Goal: Transaction & Acquisition: Book appointment/travel/reservation

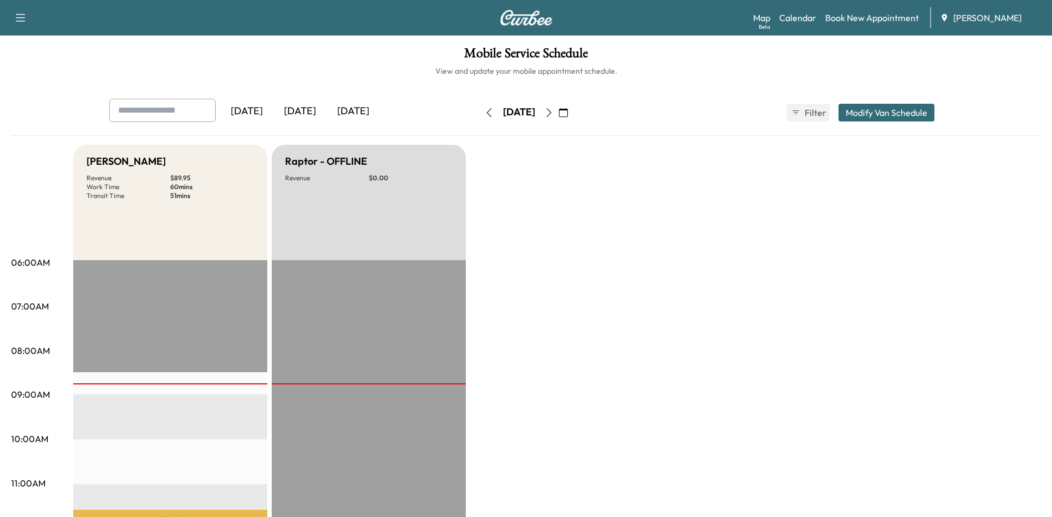
click at [890, 23] on link "Book New Appointment" at bounding box center [872, 17] width 94 height 13
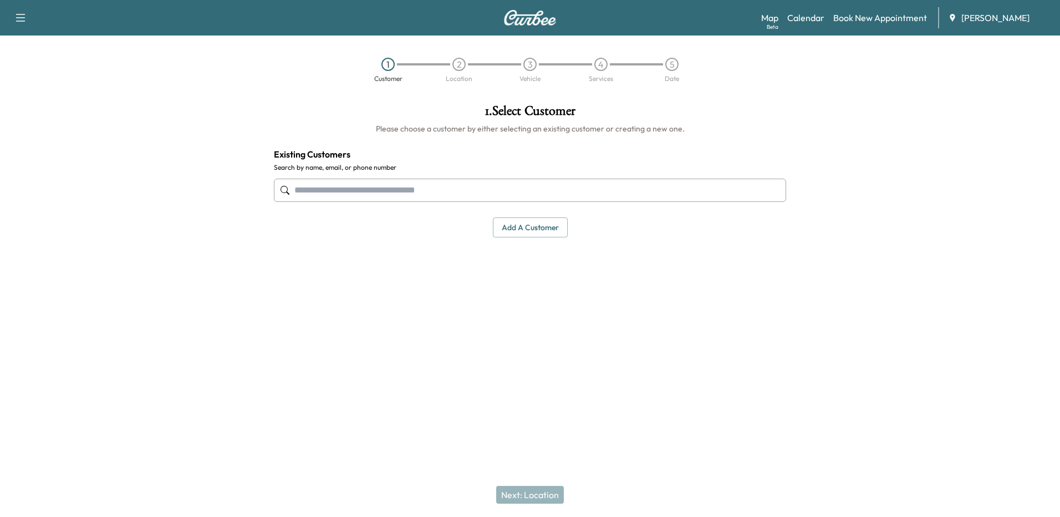
click at [477, 192] on input "text" at bounding box center [530, 190] width 512 height 23
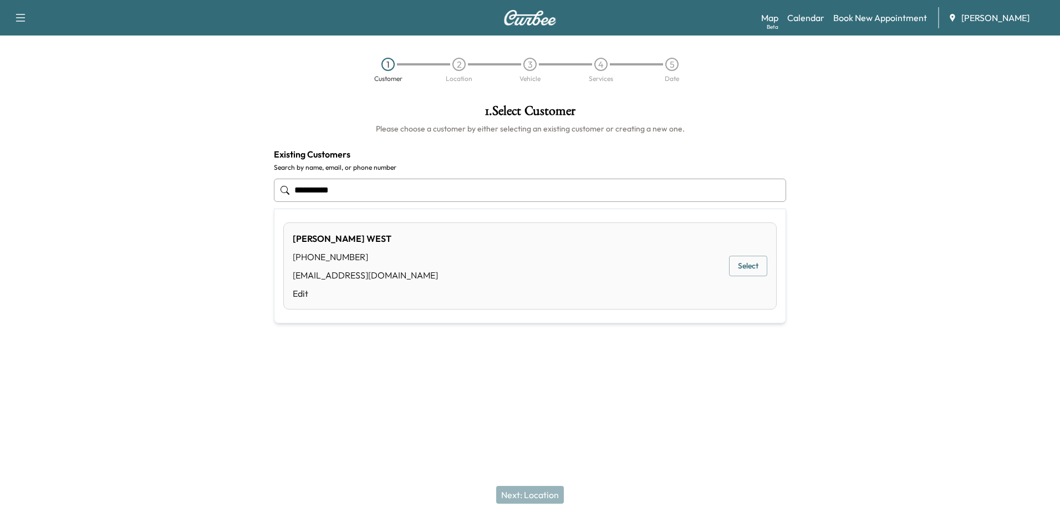
click at [755, 262] on button "Select" at bounding box center [748, 266] width 38 height 21
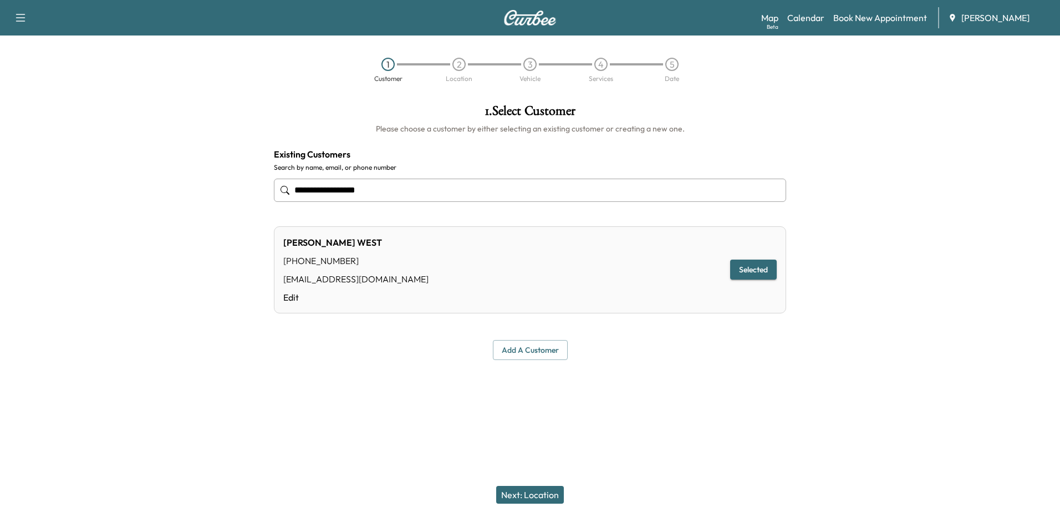
type input "**********"
click at [832, 19] on div "Map Beta Calendar Book New Appointment [PERSON_NAME]" at bounding box center [906, 17] width 290 height 21
click at [857, 19] on link "Book New Appointment" at bounding box center [880, 17] width 94 height 13
click at [840, 16] on link "Book New Appointment" at bounding box center [880, 17] width 94 height 13
click at [800, 12] on link "Calendar" at bounding box center [805, 17] width 37 height 13
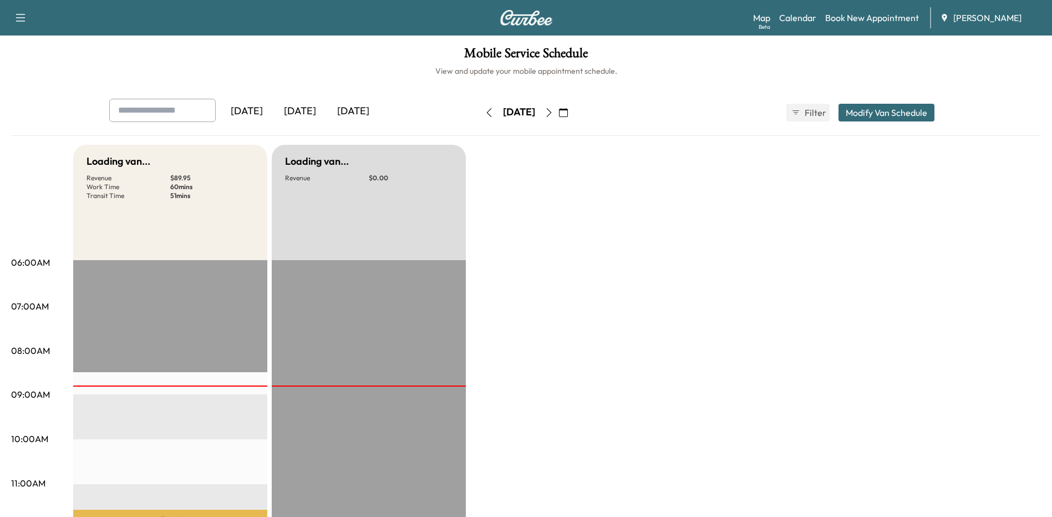
click at [879, 16] on link "Book New Appointment" at bounding box center [872, 17] width 94 height 13
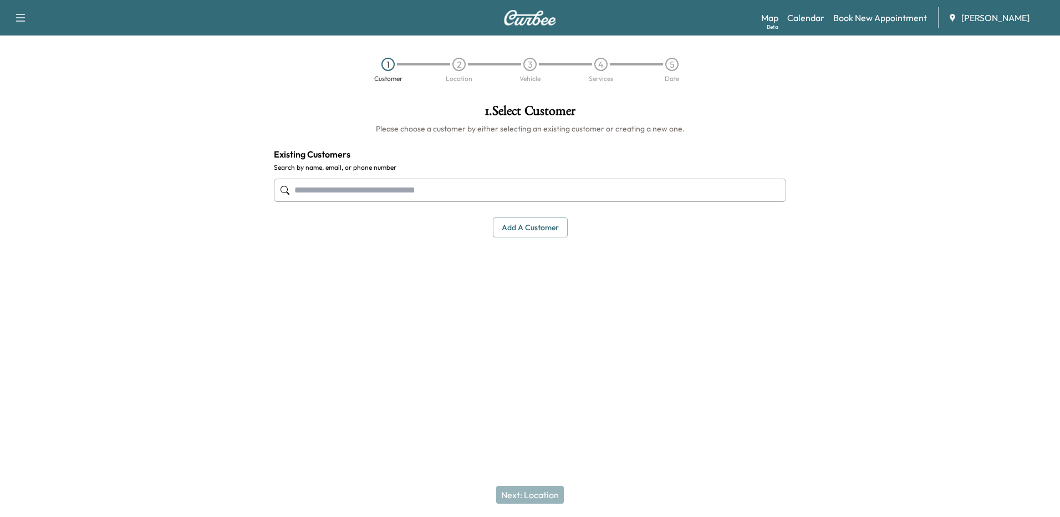
click at [513, 187] on input "text" at bounding box center [530, 190] width 512 height 23
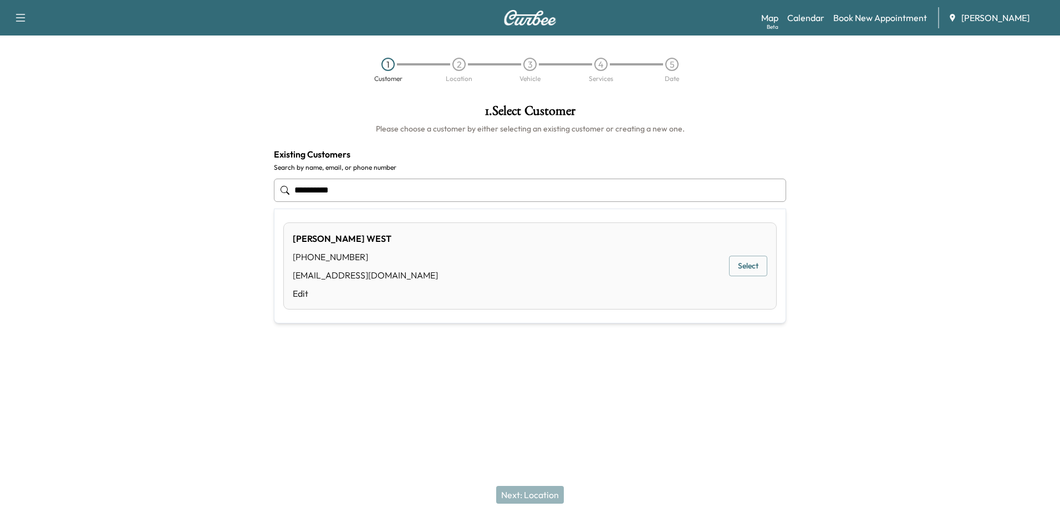
click at [749, 267] on button "Select" at bounding box center [748, 266] width 38 height 21
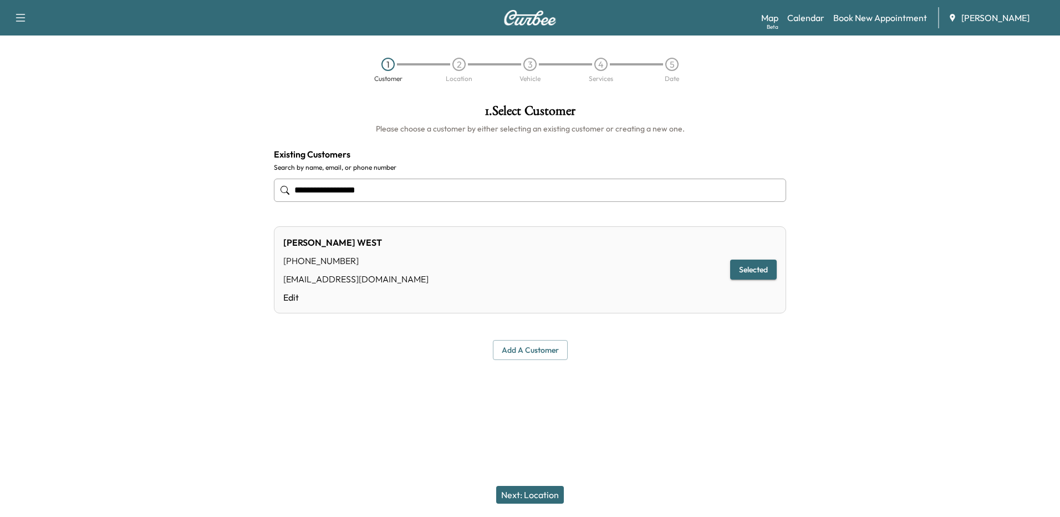
type input "**********"
click at [542, 501] on button "Next: Location" at bounding box center [530, 495] width 68 height 18
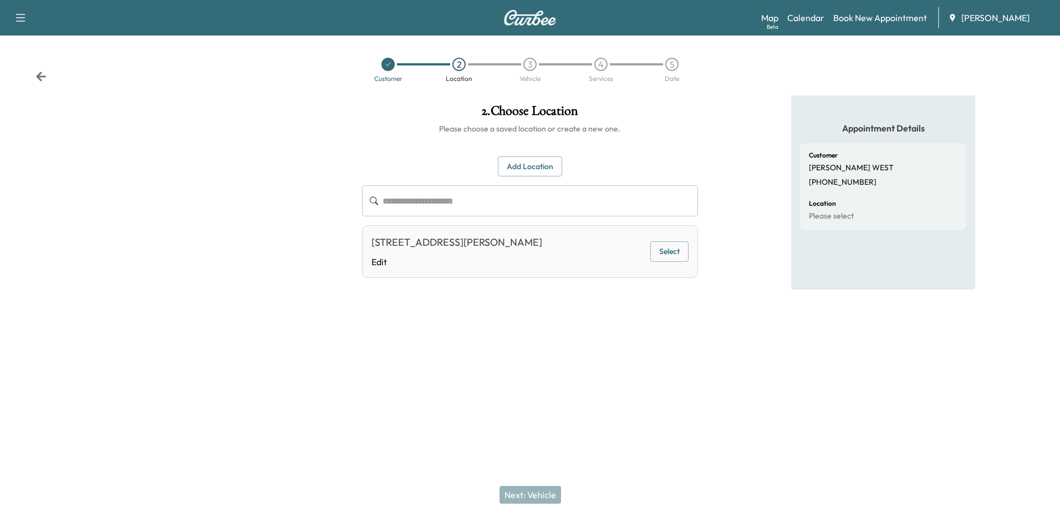
click at [675, 242] on button "Select" at bounding box center [669, 251] width 38 height 21
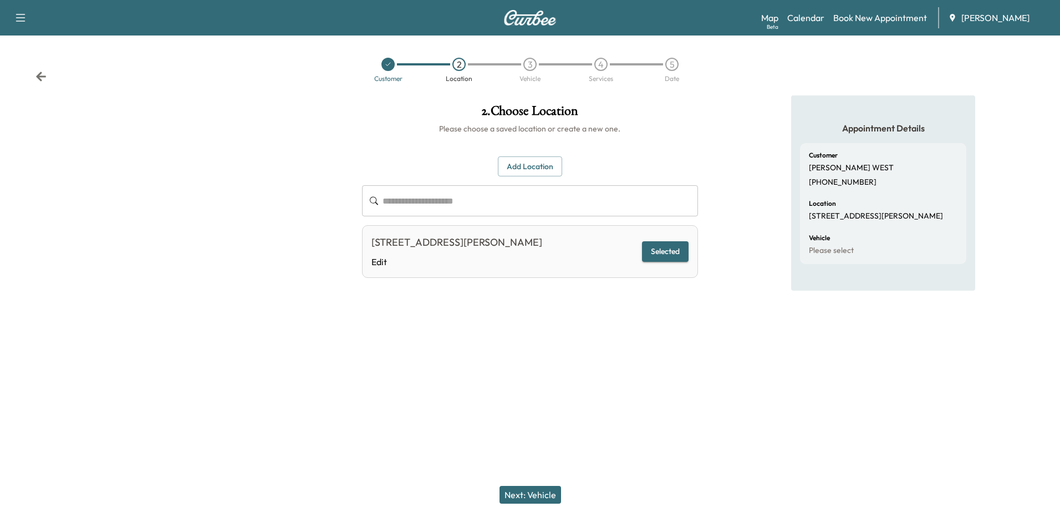
click at [536, 493] on button "Next: Vehicle" at bounding box center [531, 495] width 62 height 18
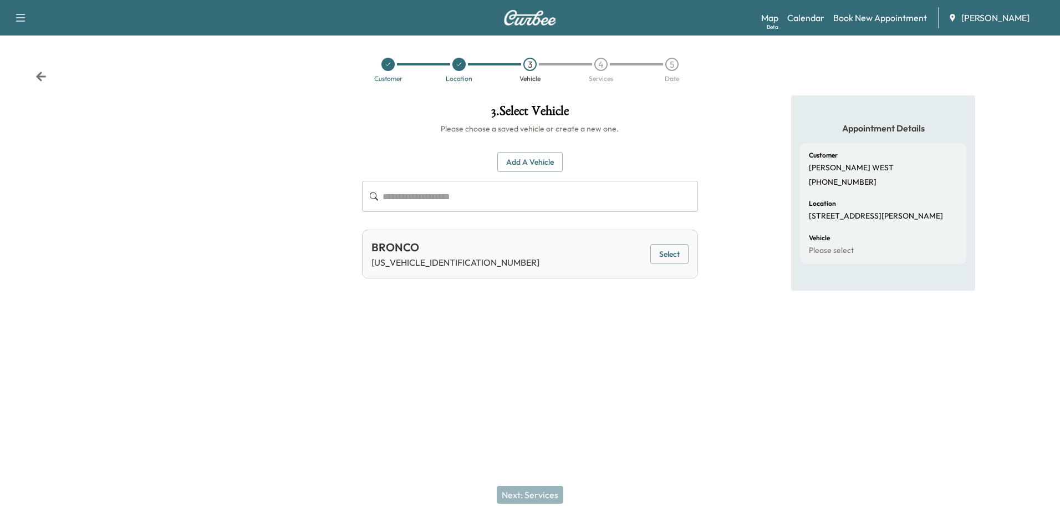
drag, startPoint x: 537, startPoint y: 161, endPoint x: 543, endPoint y: 160, distance: 6.7
click at [537, 161] on button "Add a Vehicle" at bounding box center [529, 162] width 65 height 21
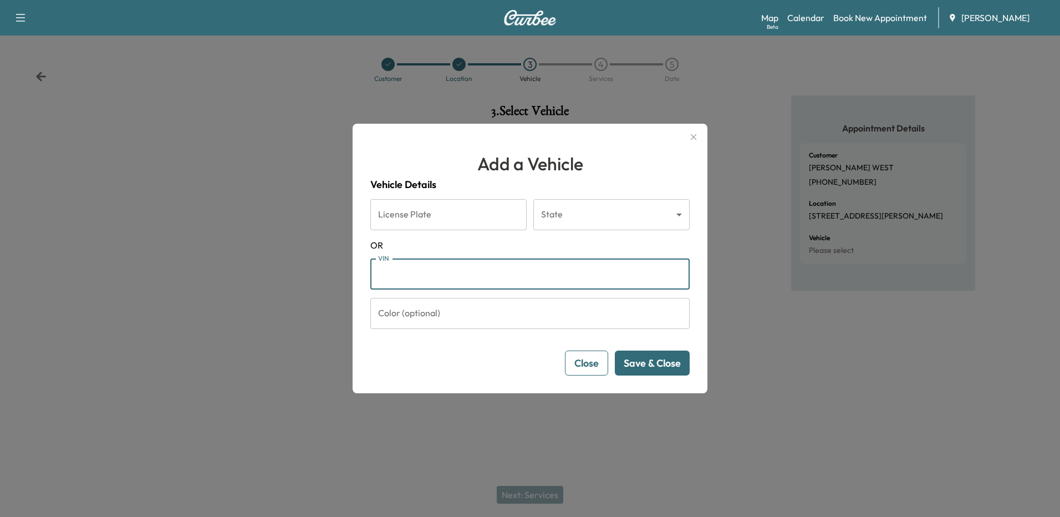
click at [406, 276] on input "VIN" at bounding box center [529, 273] width 319 height 31
paste input "**********"
type input "**********"
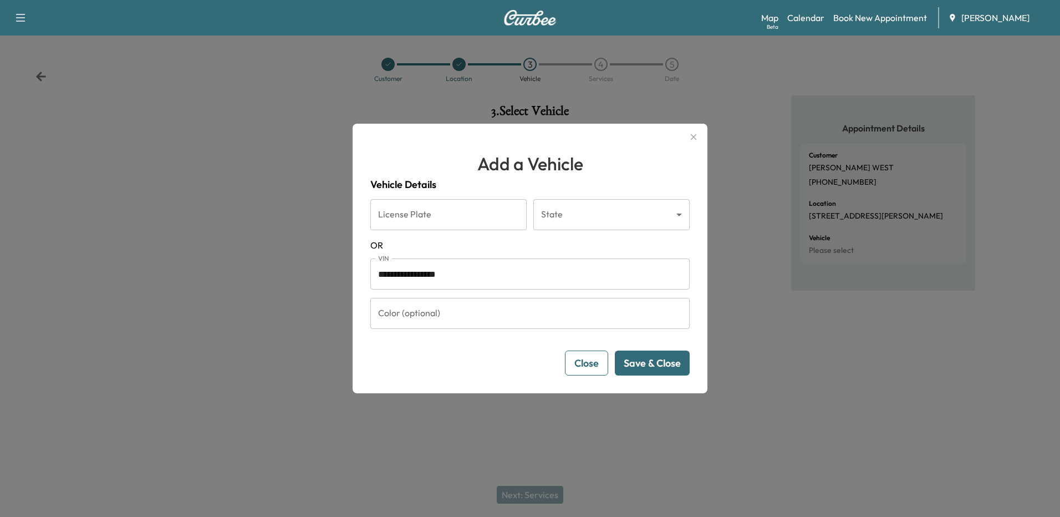
click at [652, 367] on button "Save & Close" at bounding box center [652, 362] width 75 height 25
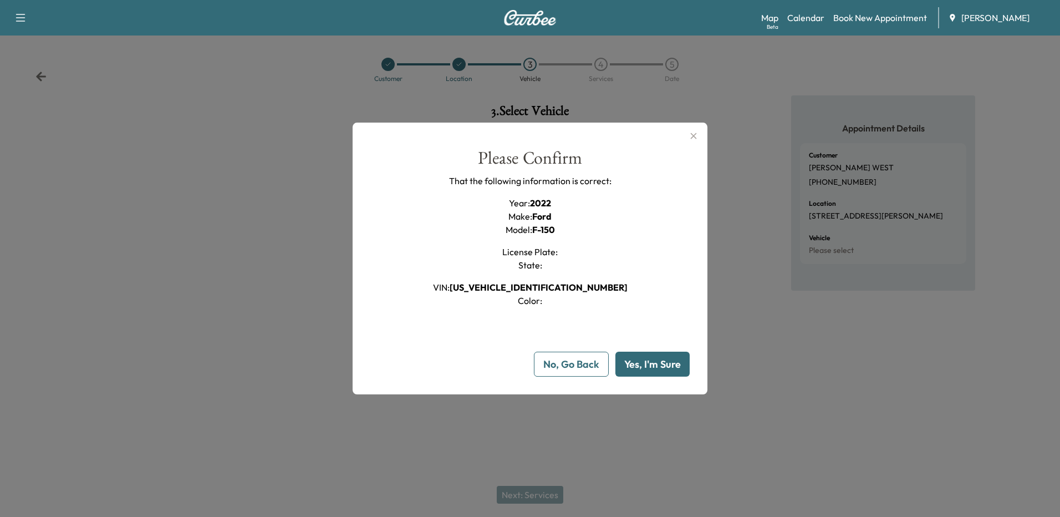
click at [663, 365] on button "Yes, I'm Sure" at bounding box center [652, 364] width 74 height 25
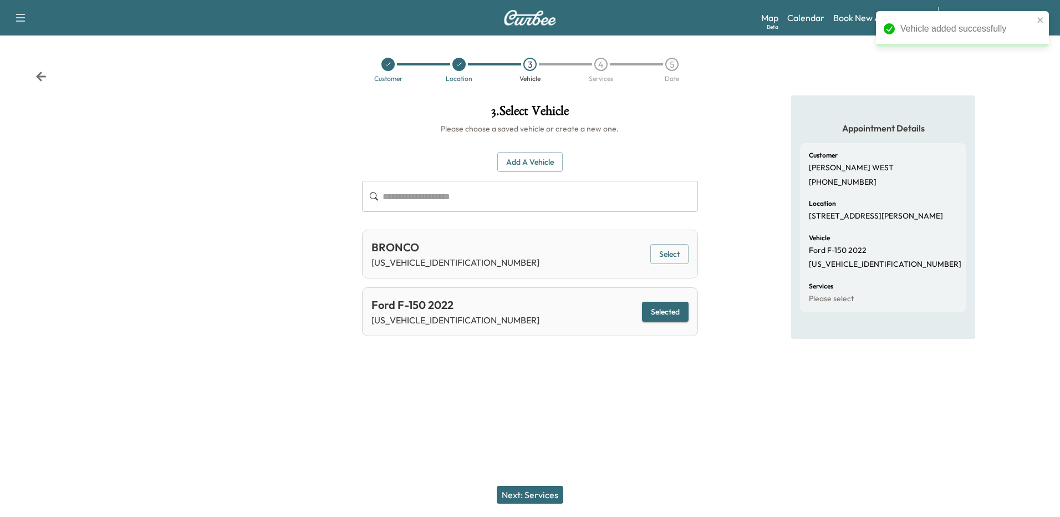
click at [537, 487] on button "Next: Services" at bounding box center [530, 495] width 67 height 18
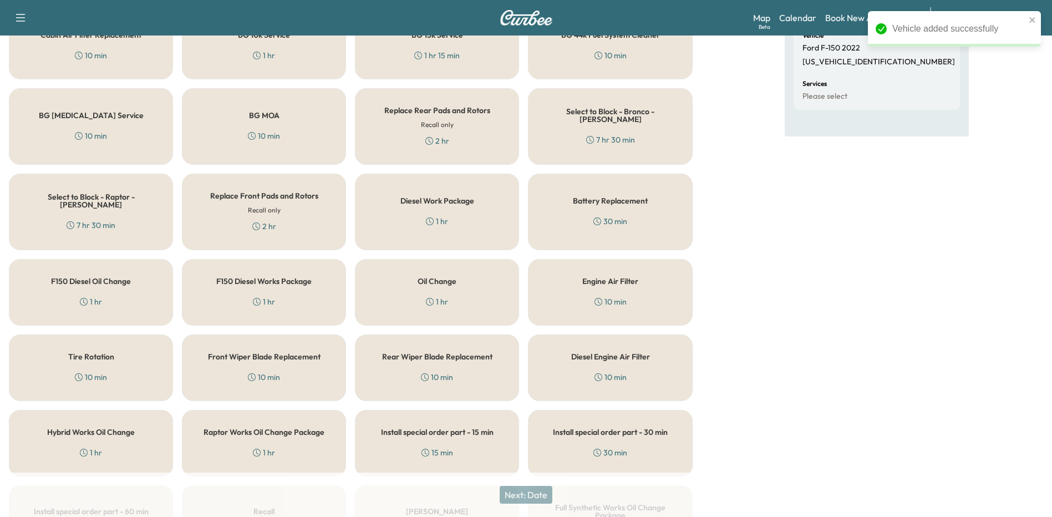
scroll to position [222, 0]
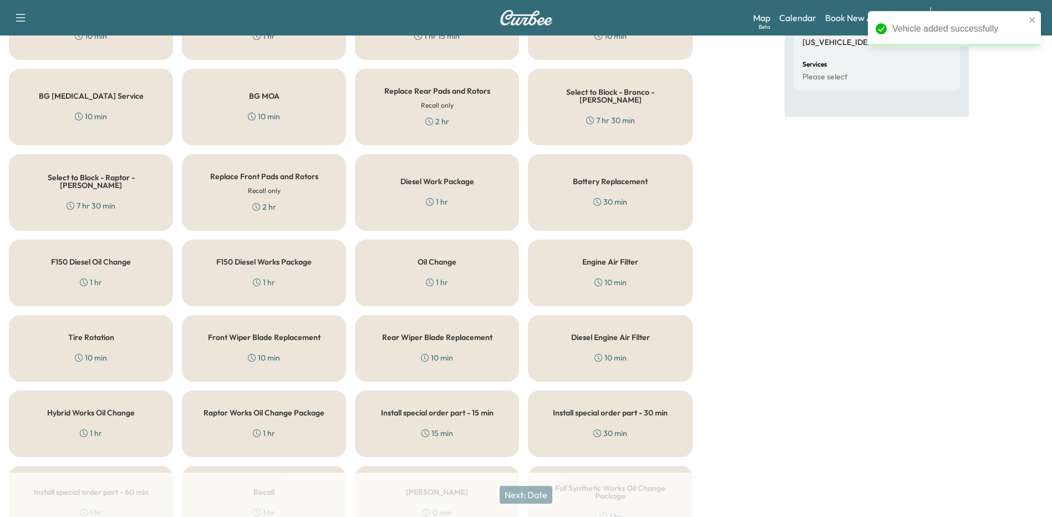
click at [629, 195] on div "Battery Replacement 30 min" at bounding box center [610, 192] width 164 height 77
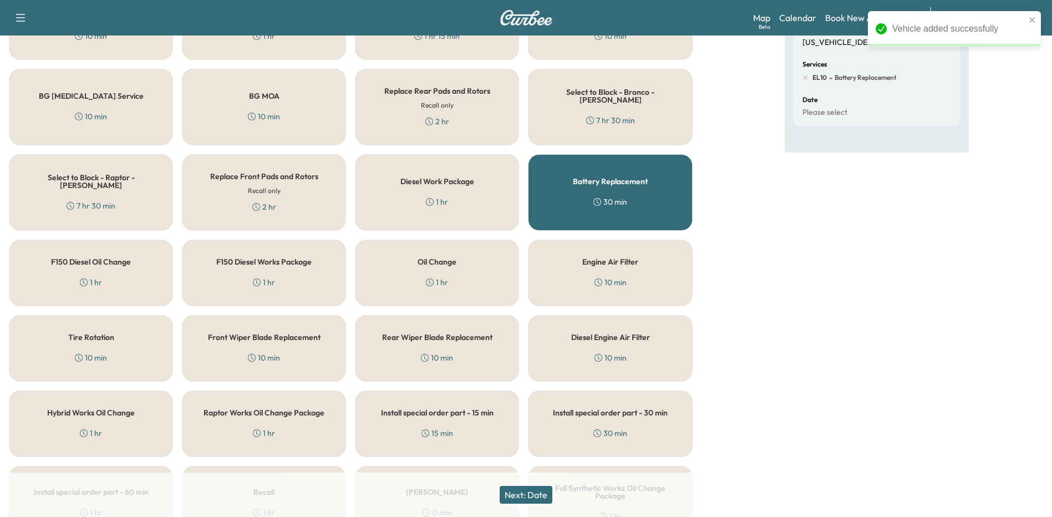
click at [538, 490] on button "Next: Date" at bounding box center [526, 495] width 53 height 18
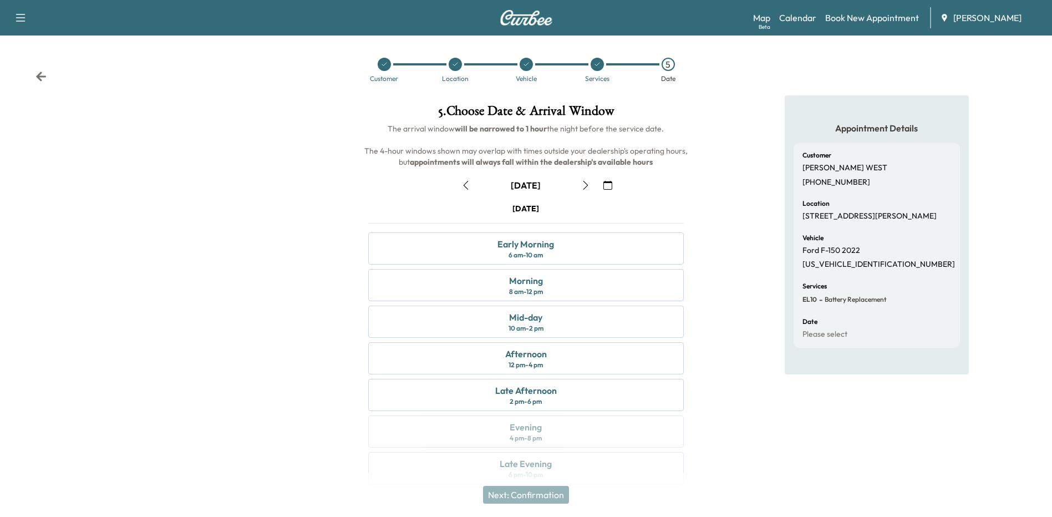
click at [464, 184] on icon "button" at bounding box center [465, 185] width 9 height 9
click at [547, 283] on div "Morning 8 am - 12 pm" at bounding box center [525, 285] width 315 height 32
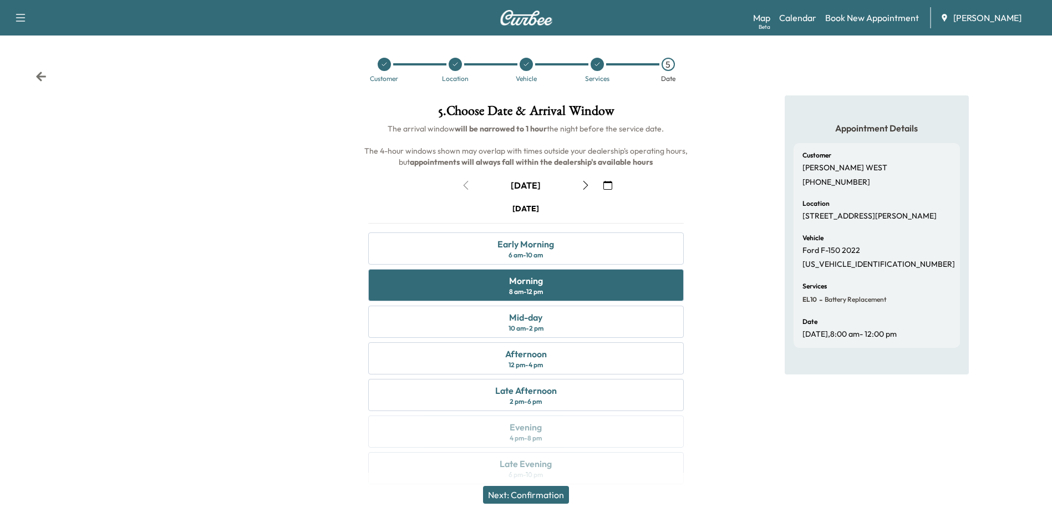
click at [385, 63] on icon at bounding box center [384, 64] width 7 height 7
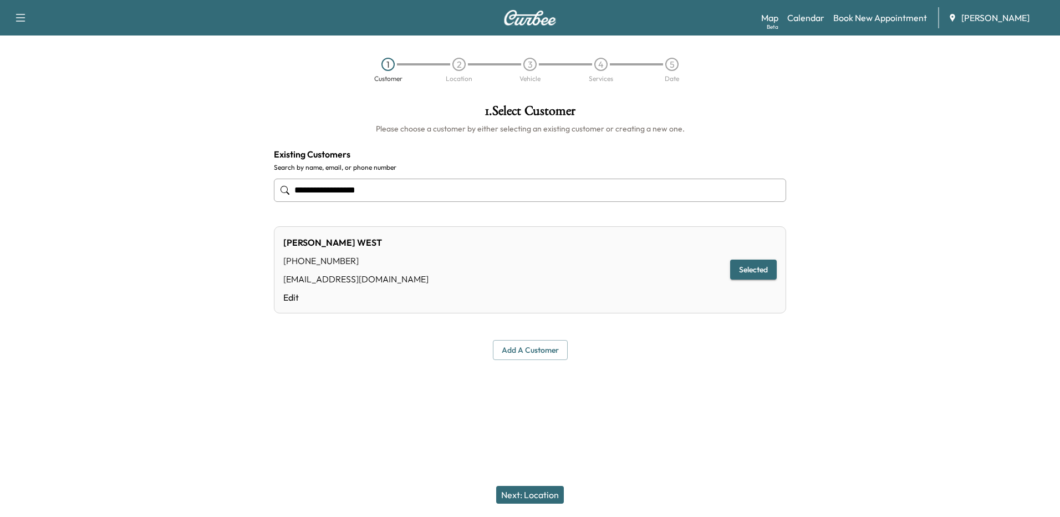
click at [297, 294] on link "Edit" at bounding box center [355, 297] width 145 height 13
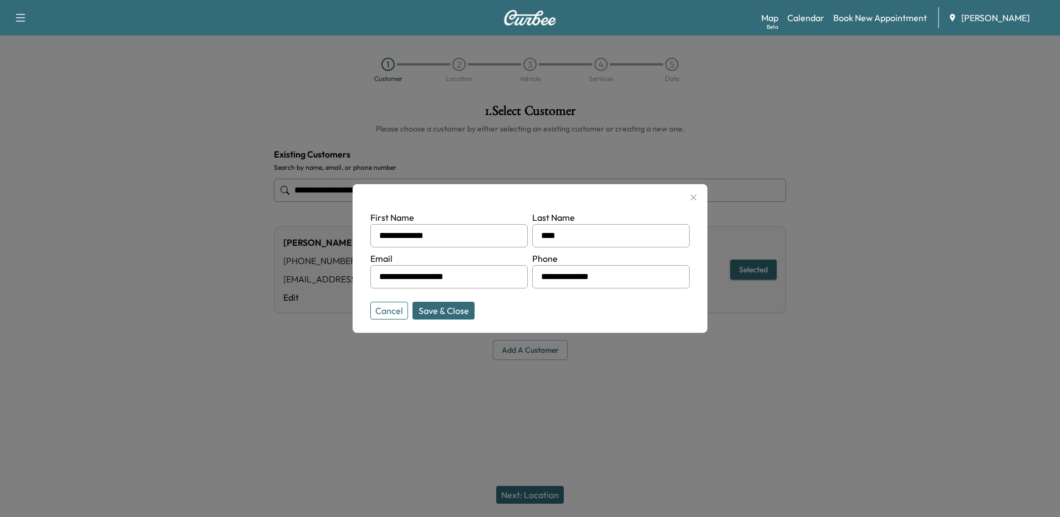
drag, startPoint x: 610, startPoint y: 278, endPoint x: 524, endPoint y: 277, distance: 85.9
click at [524, 277] on form "**********" at bounding box center [529, 263] width 319 height 104
click at [588, 271] on input "text" at bounding box center [610, 276] width 157 height 23
click at [579, 279] on input "****" at bounding box center [610, 276] width 157 height 23
type input "**********"
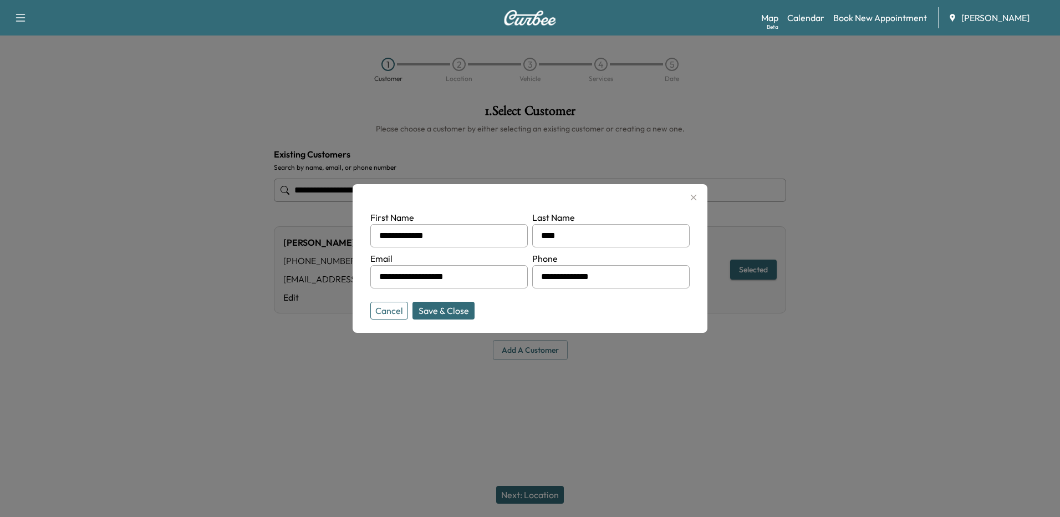
click at [449, 314] on button "Save & Close" at bounding box center [444, 311] width 62 height 18
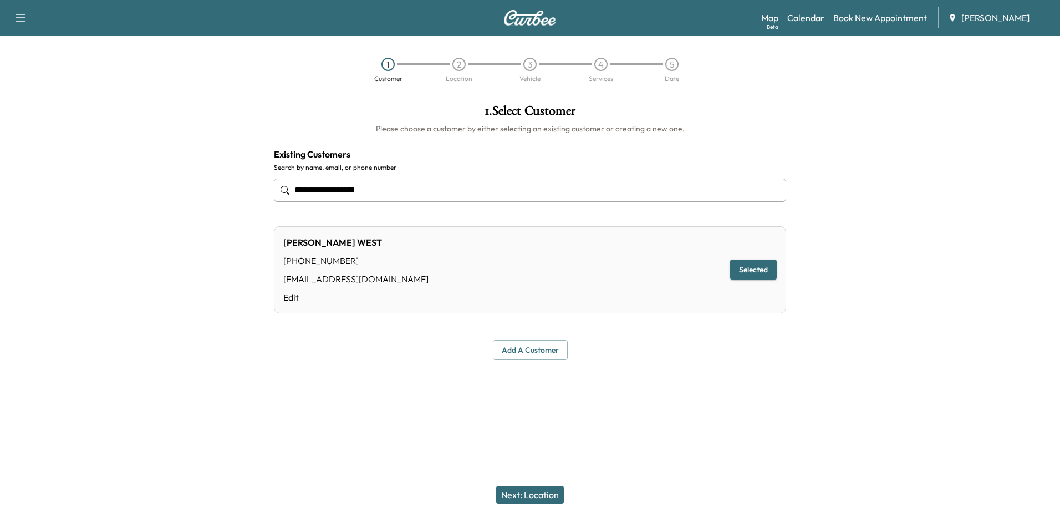
click at [533, 498] on button "Next: Location" at bounding box center [530, 495] width 68 height 18
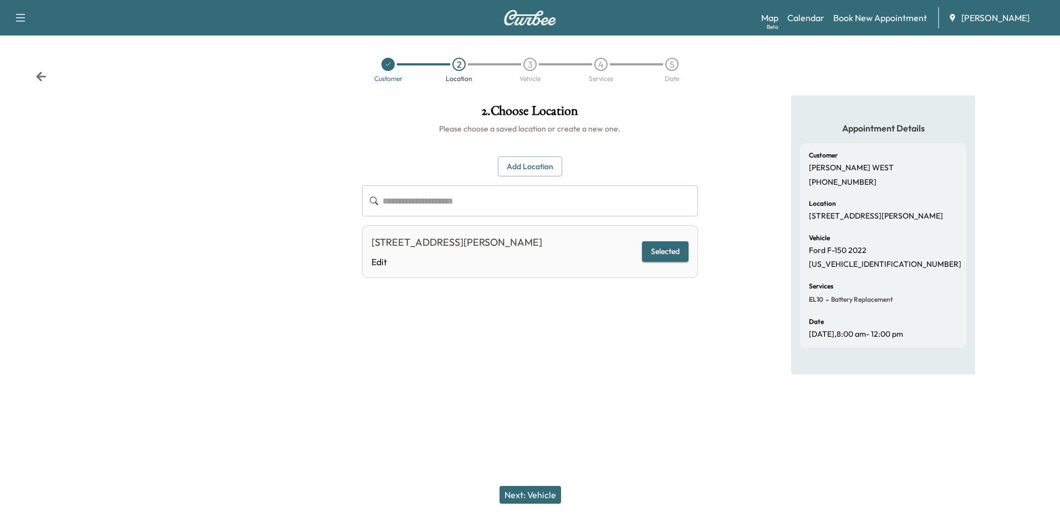
click at [529, 492] on button "Next: Vehicle" at bounding box center [531, 495] width 62 height 18
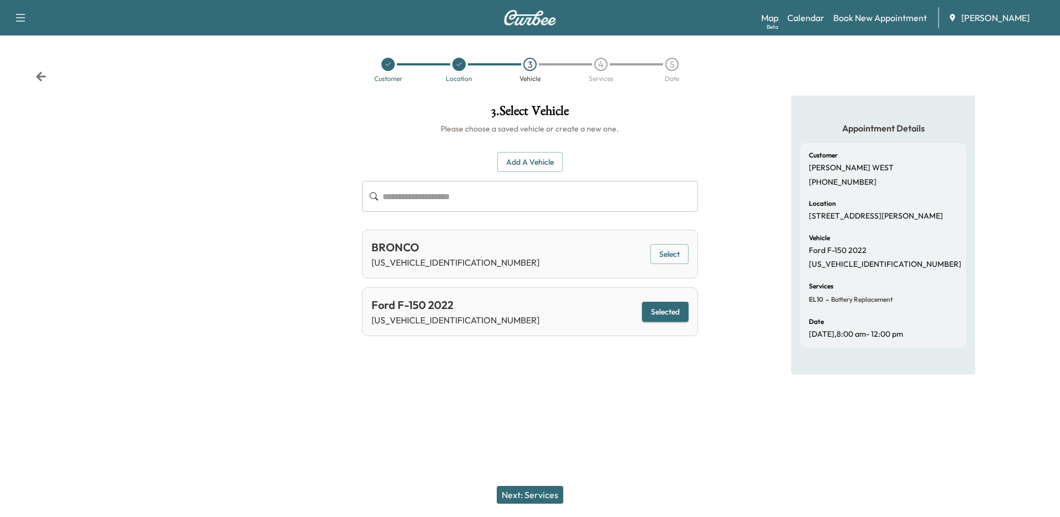
click at [539, 493] on button "Next: Services" at bounding box center [530, 495] width 67 height 18
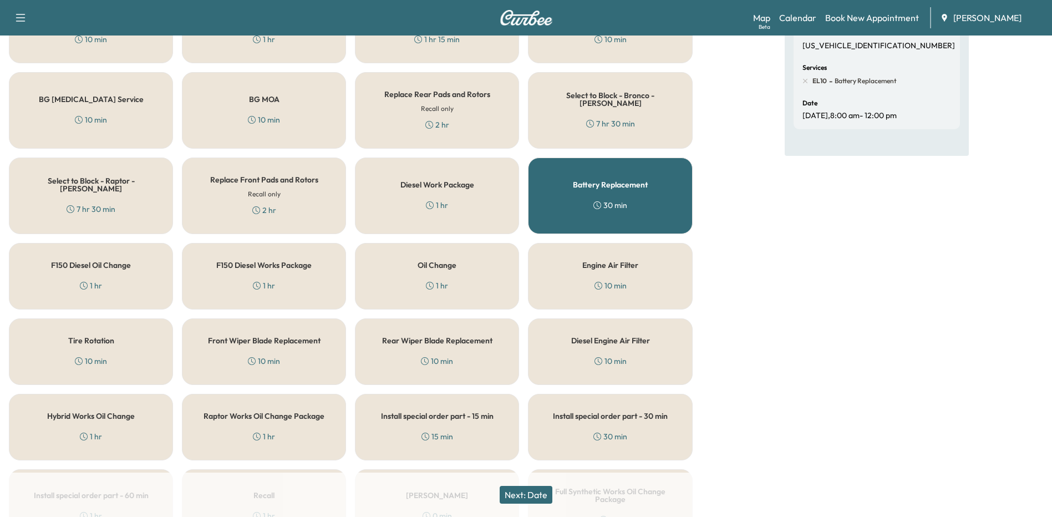
scroll to position [222, 0]
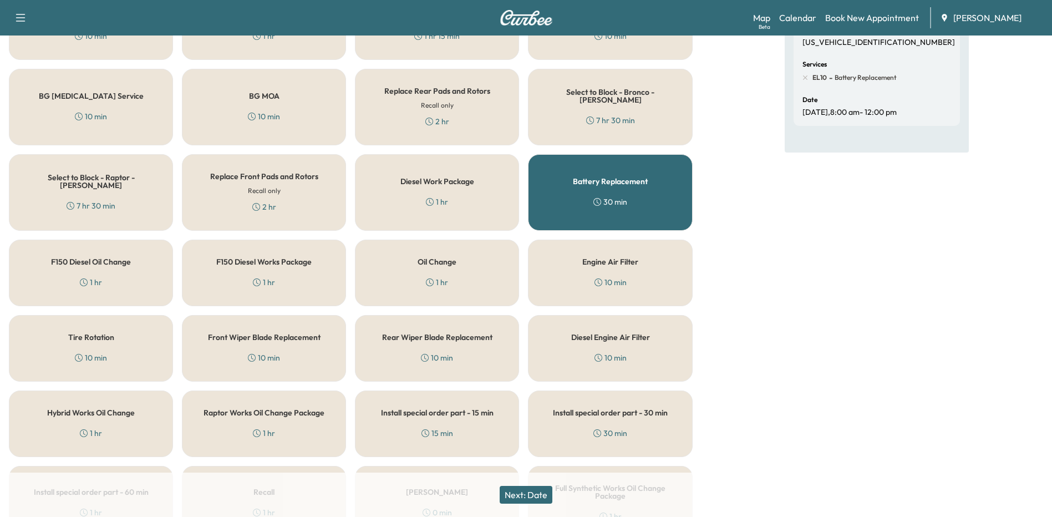
click at [538, 501] on button "Next: Date" at bounding box center [526, 495] width 53 height 18
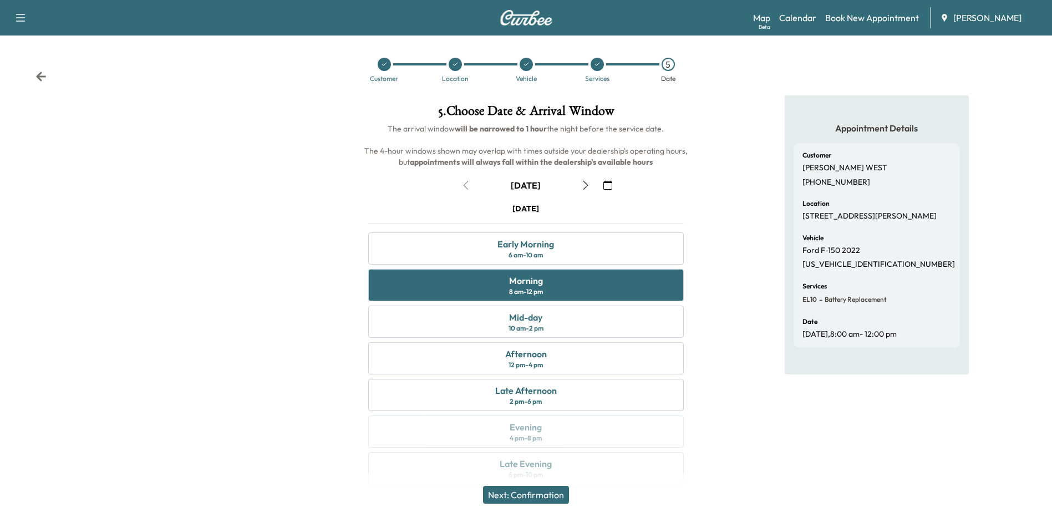
click at [540, 494] on button "Next: Confirmation" at bounding box center [526, 495] width 86 height 18
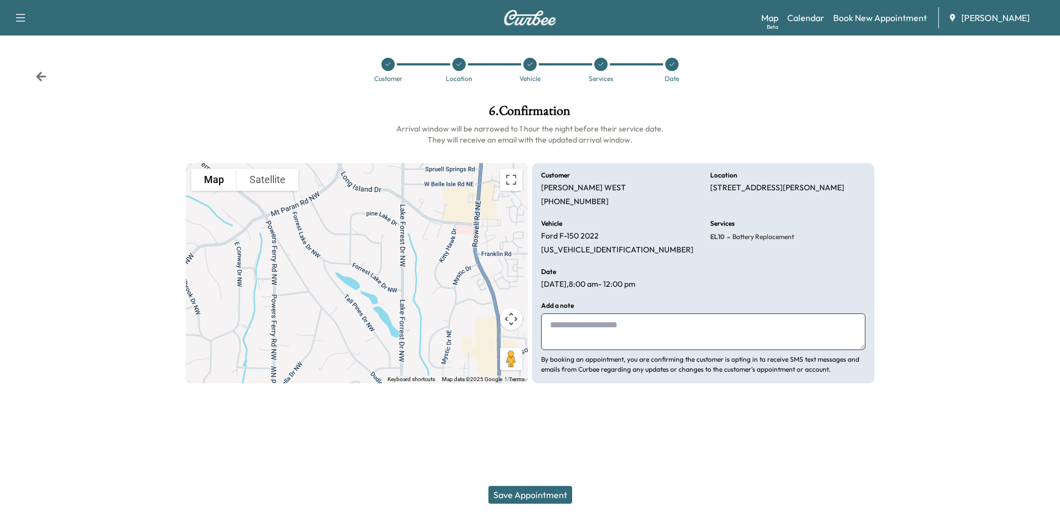
click at [541, 494] on button "Save Appointment" at bounding box center [531, 495] width 84 height 18
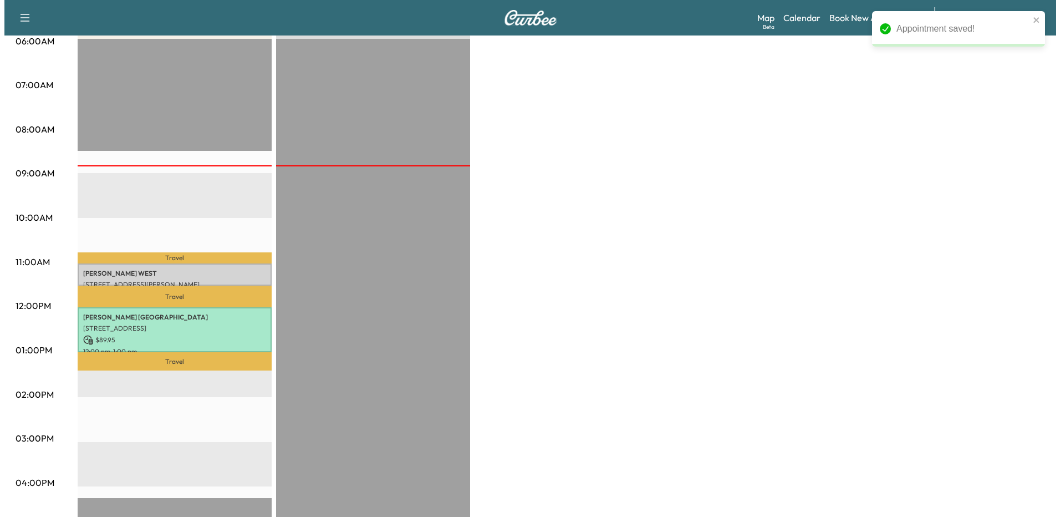
scroll to position [222, 0]
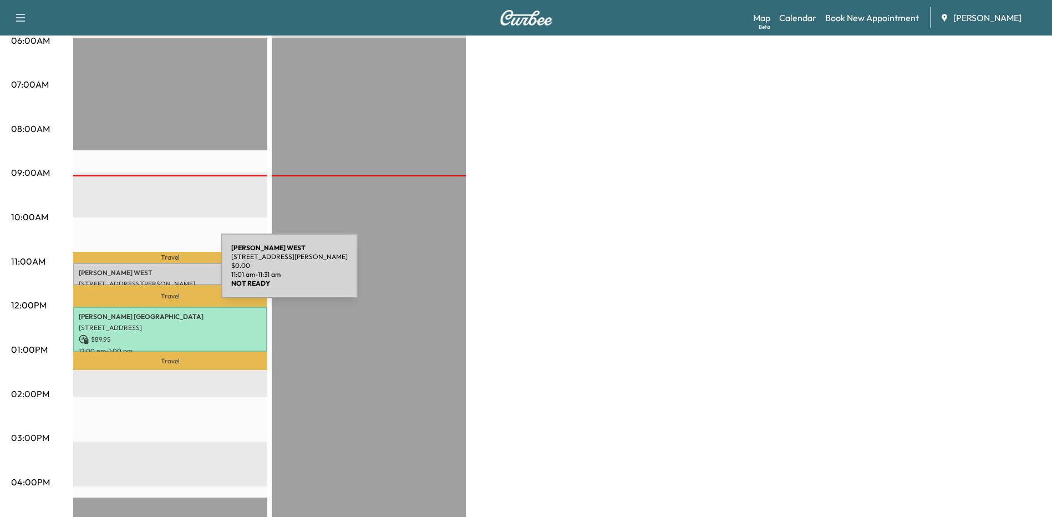
click at [138, 272] on p "[PERSON_NAME] [PERSON_NAME]" at bounding box center [170, 272] width 183 height 9
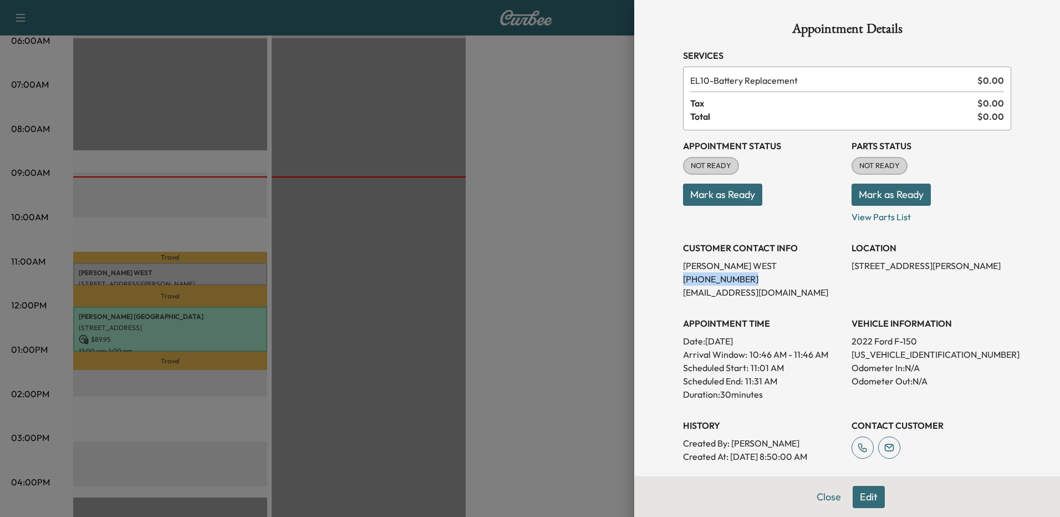
drag, startPoint x: 736, startPoint y: 279, endPoint x: 673, endPoint y: 279, distance: 63.2
click at [673, 279] on div "Appointment Details Services EL10 - Battery Replacement $ 0.00 Tax $ 0.00 Total…" at bounding box center [847, 287] width 355 height 574
drag, startPoint x: 673, startPoint y: 279, endPoint x: 682, endPoint y: 277, distance: 9.1
copy p "[PHONE_NUMBER]"
click at [505, 268] on div at bounding box center [530, 258] width 1060 height 517
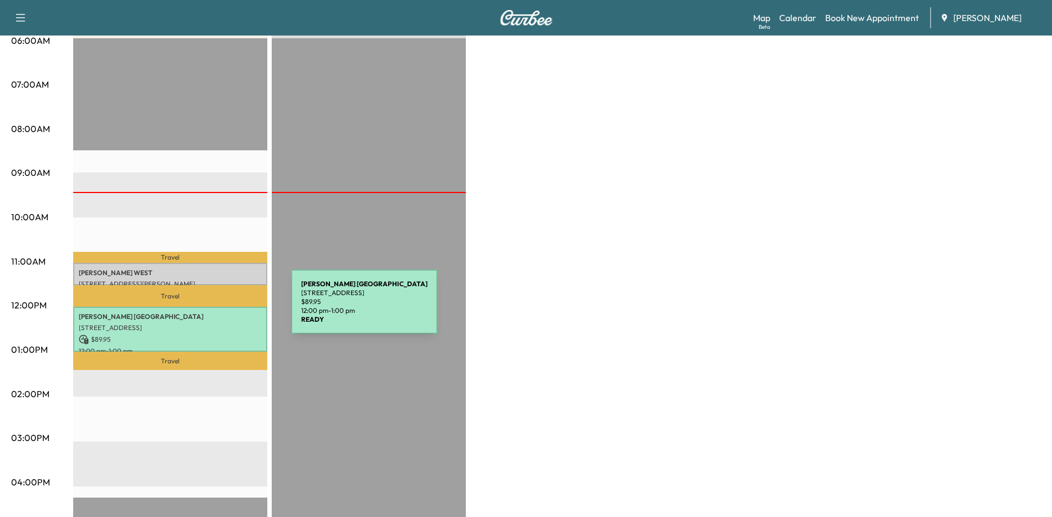
click at [208, 308] on div "[PERSON_NAME] [STREET_ADDRESS] $ 89.95 12:00 pm - 1:00 pm" at bounding box center [170, 329] width 194 height 45
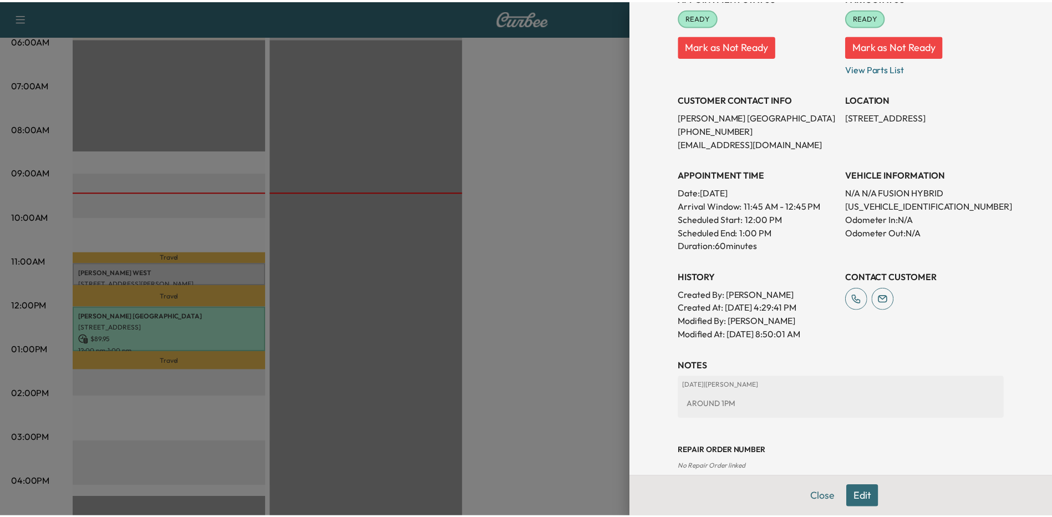
scroll to position [166, 0]
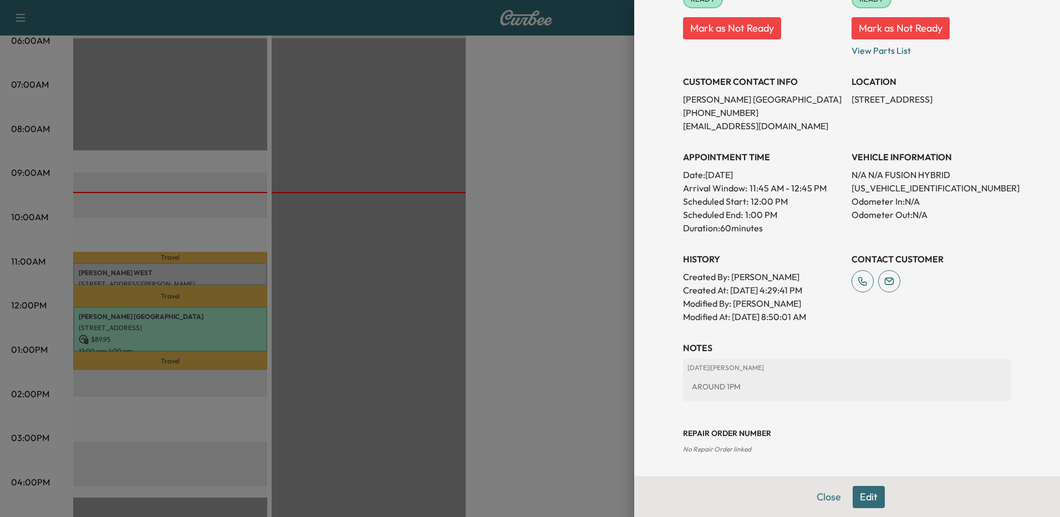
click at [819, 495] on button "Close" at bounding box center [829, 497] width 39 height 22
